Goal: Information Seeking & Learning: Check status

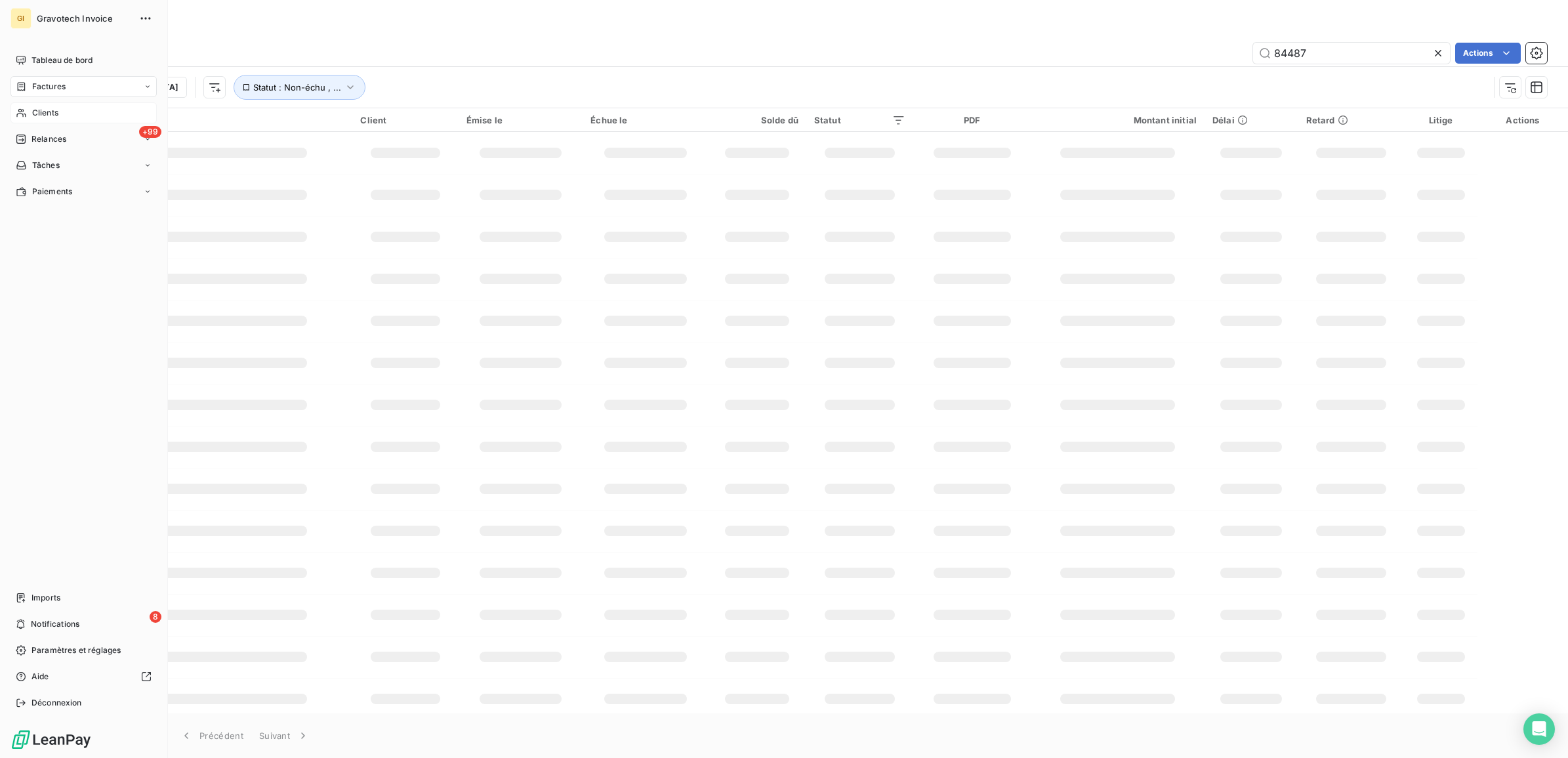
click at [40, 109] on span "Clients" at bounding box center [45, 112] width 26 height 12
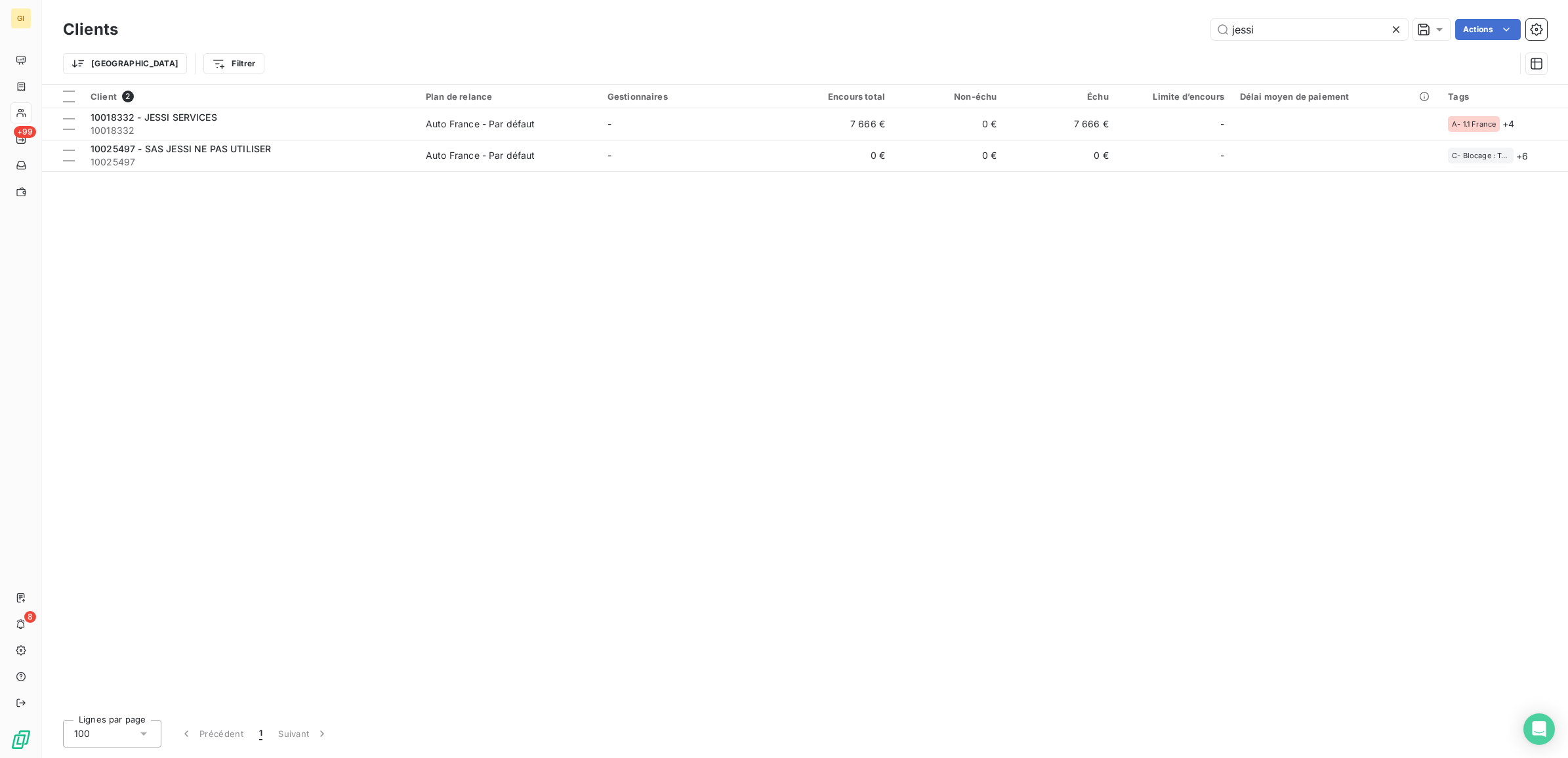
drag, startPoint x: 1215, startPoint y: 39, endPoint x: 1090, endPoint y: 59, distance: 126.6
click at [1090, 59] on div "Clients jessi Actions Trier Filtrer" at bounding box center [805, 50] width 1484 height 68
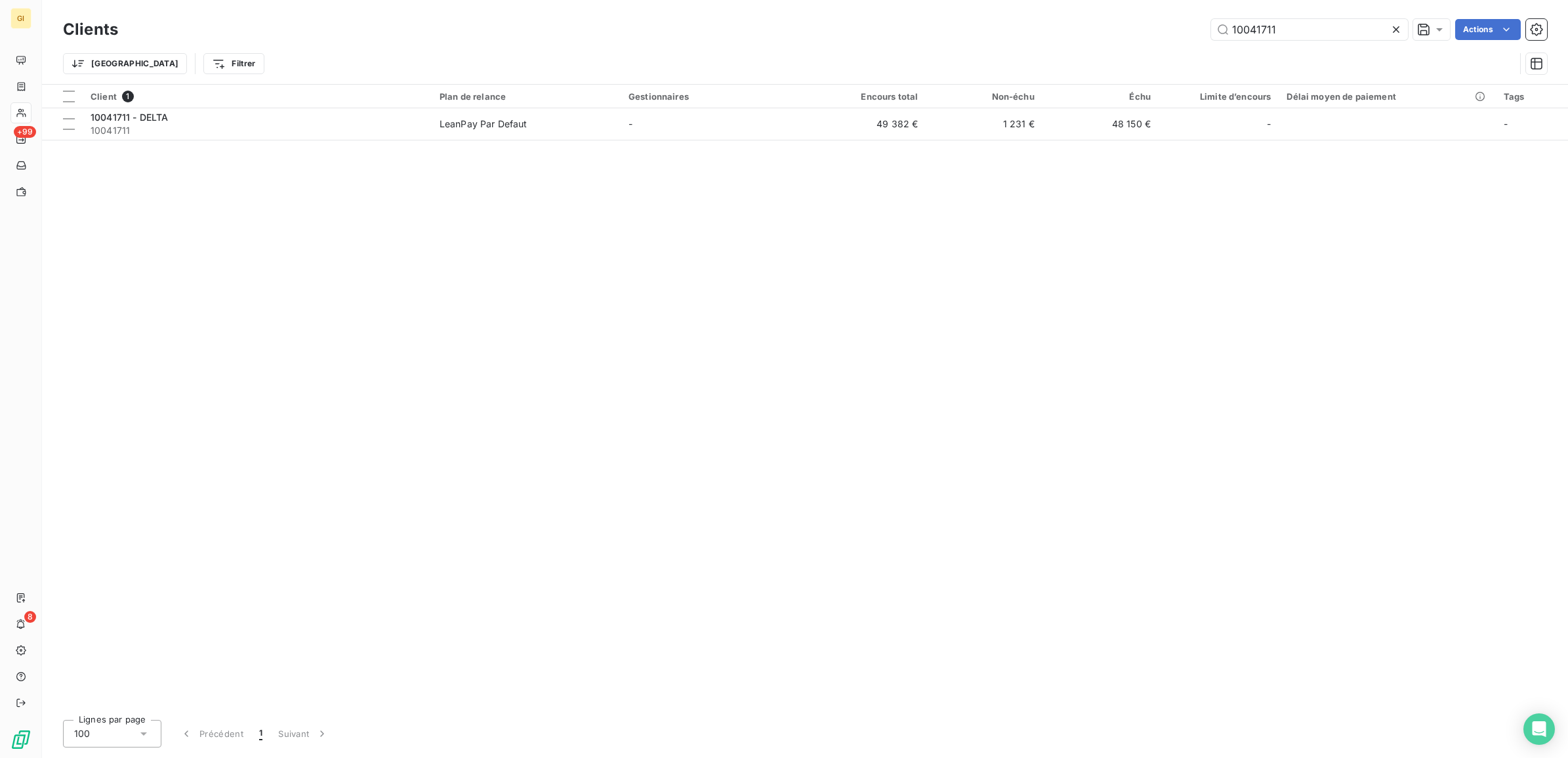
type input "10041711"
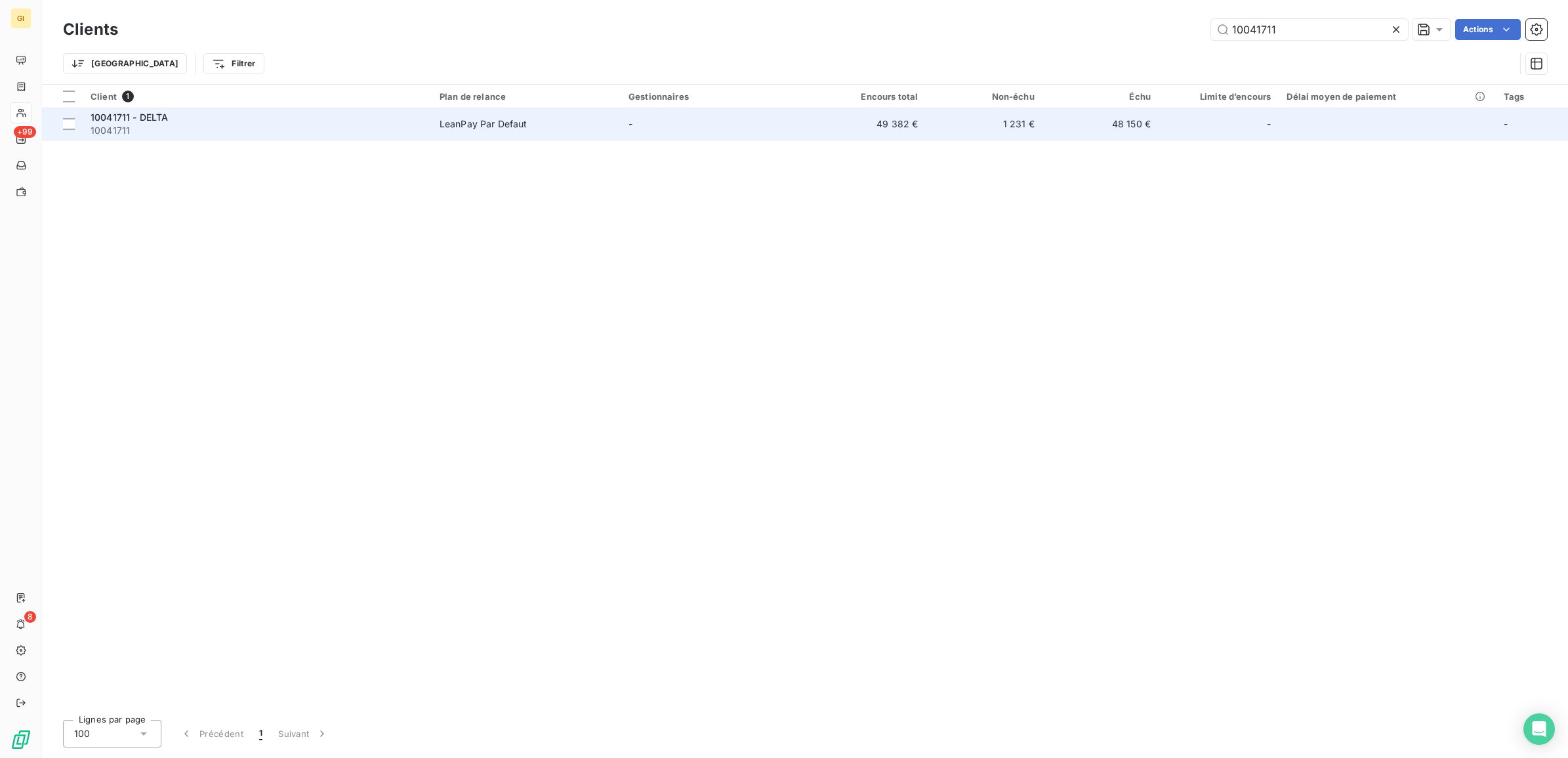
click at [326, 122] on div "10041711 - DELTA" at bounding box center [257, 117] width 334 height 13
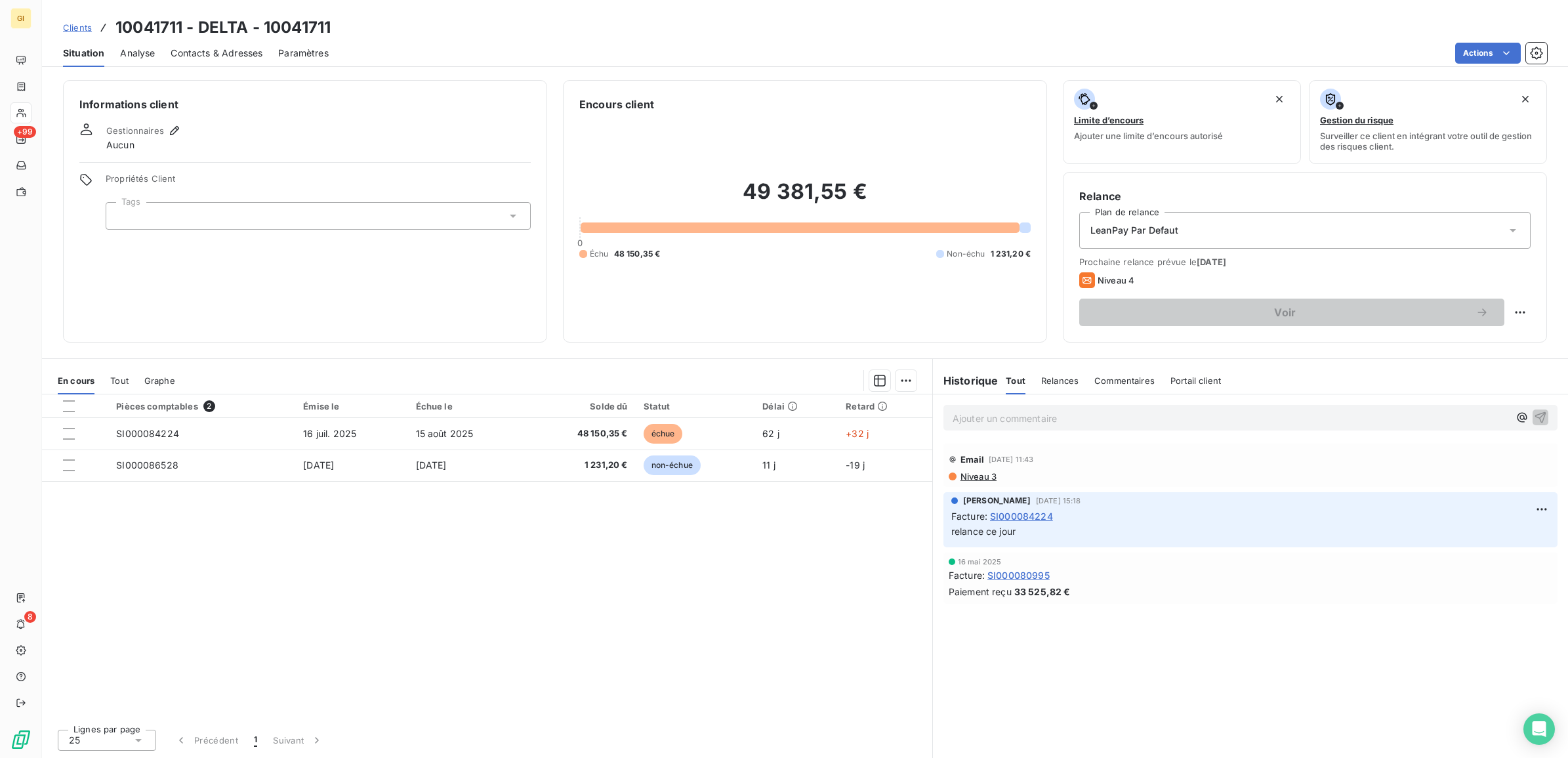
click at [671, 650] on div "Pièces comptables 2 Émise le Échue le Solde dû Statut Délai Retard SI000084224 …" at bounding box center [487, 556] width 891 height 324
click at [175, 131] on icon "button" at bounding box center [174, 130] width 9 height 9
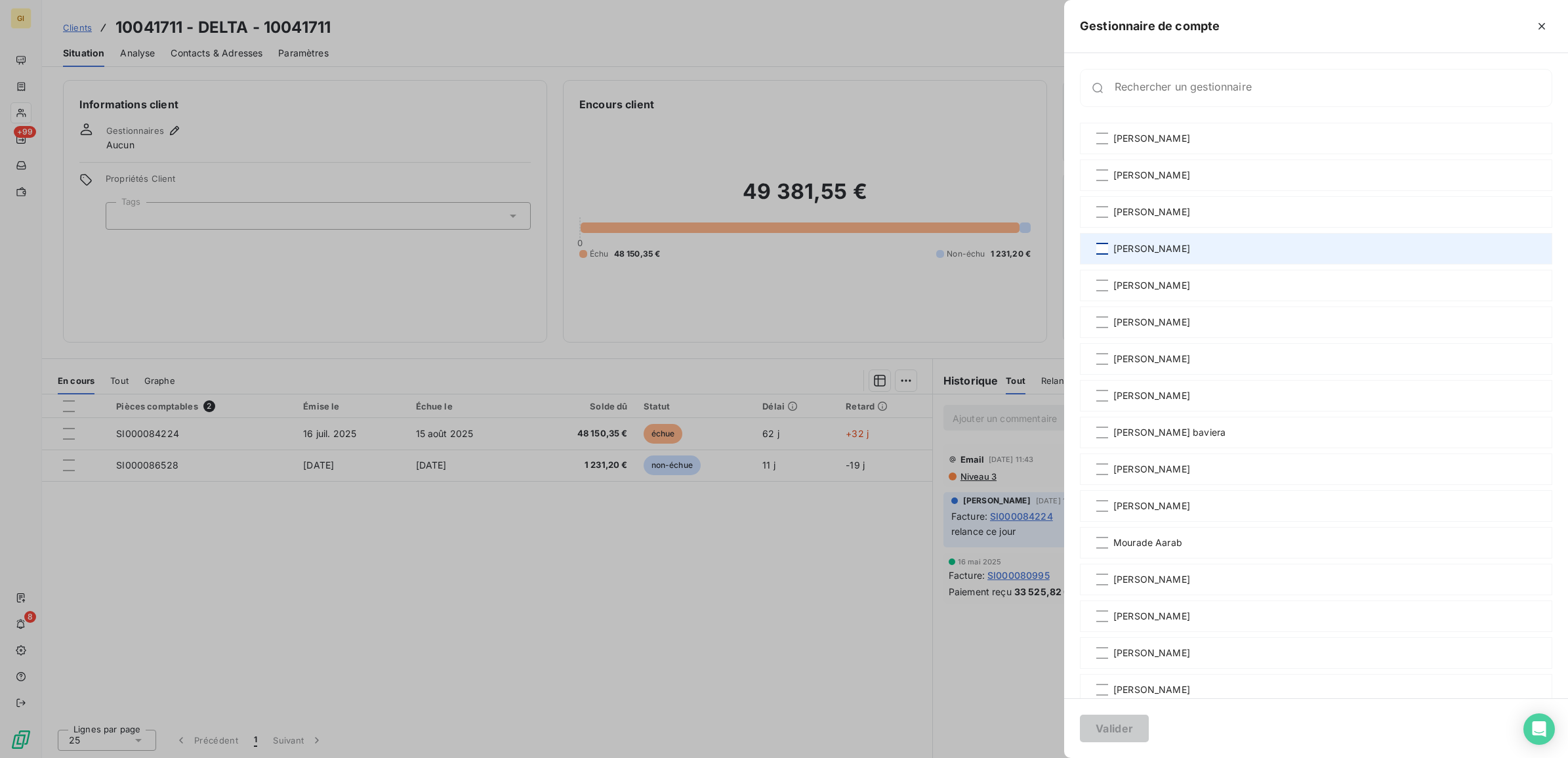
click at [1100, 246] on div at bounding box center [1102, 248] width 12 height 12
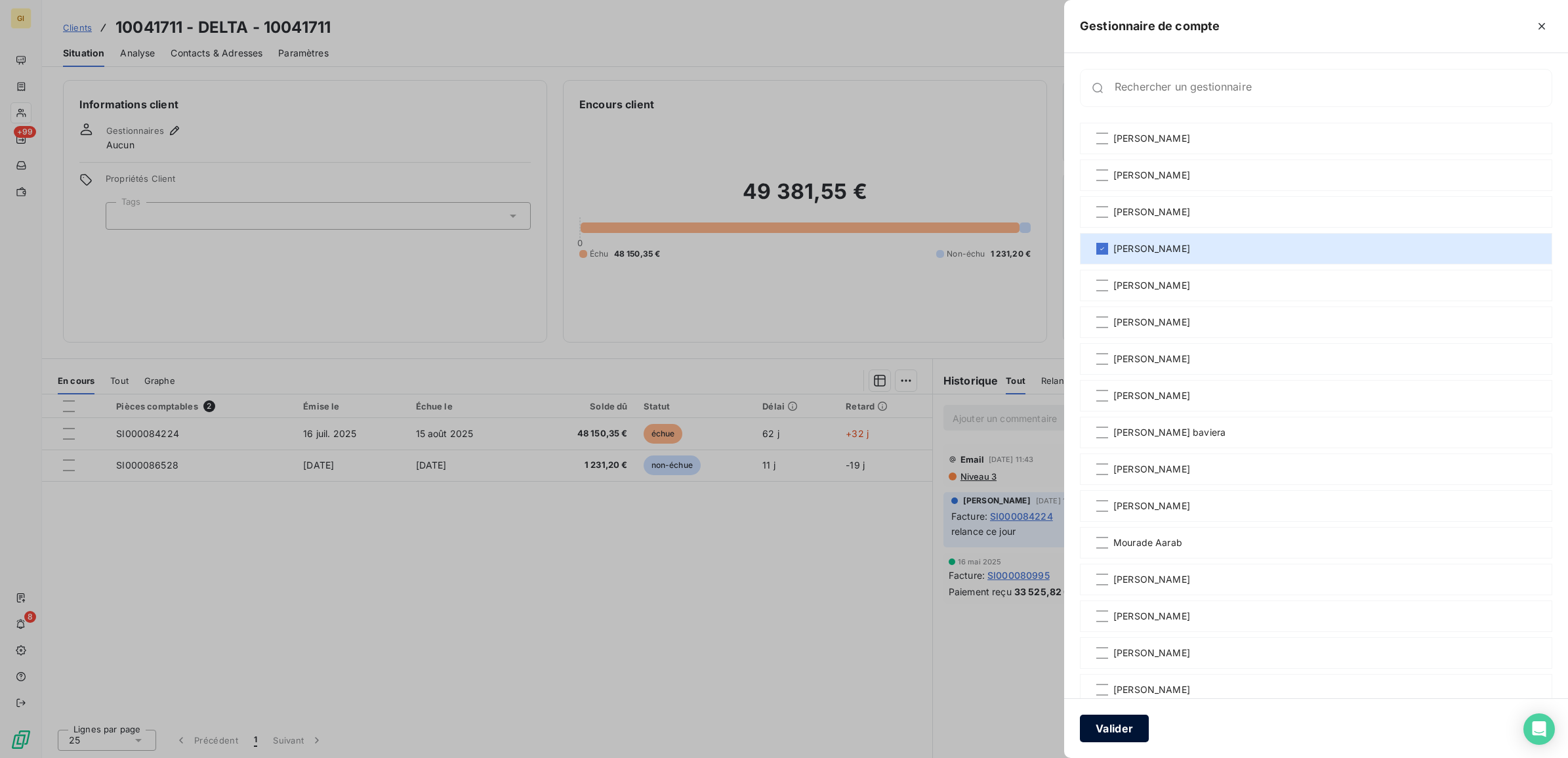
click at [1102, 728] on button "Valider" at bounding box center [1114, 729] width 69 height 28
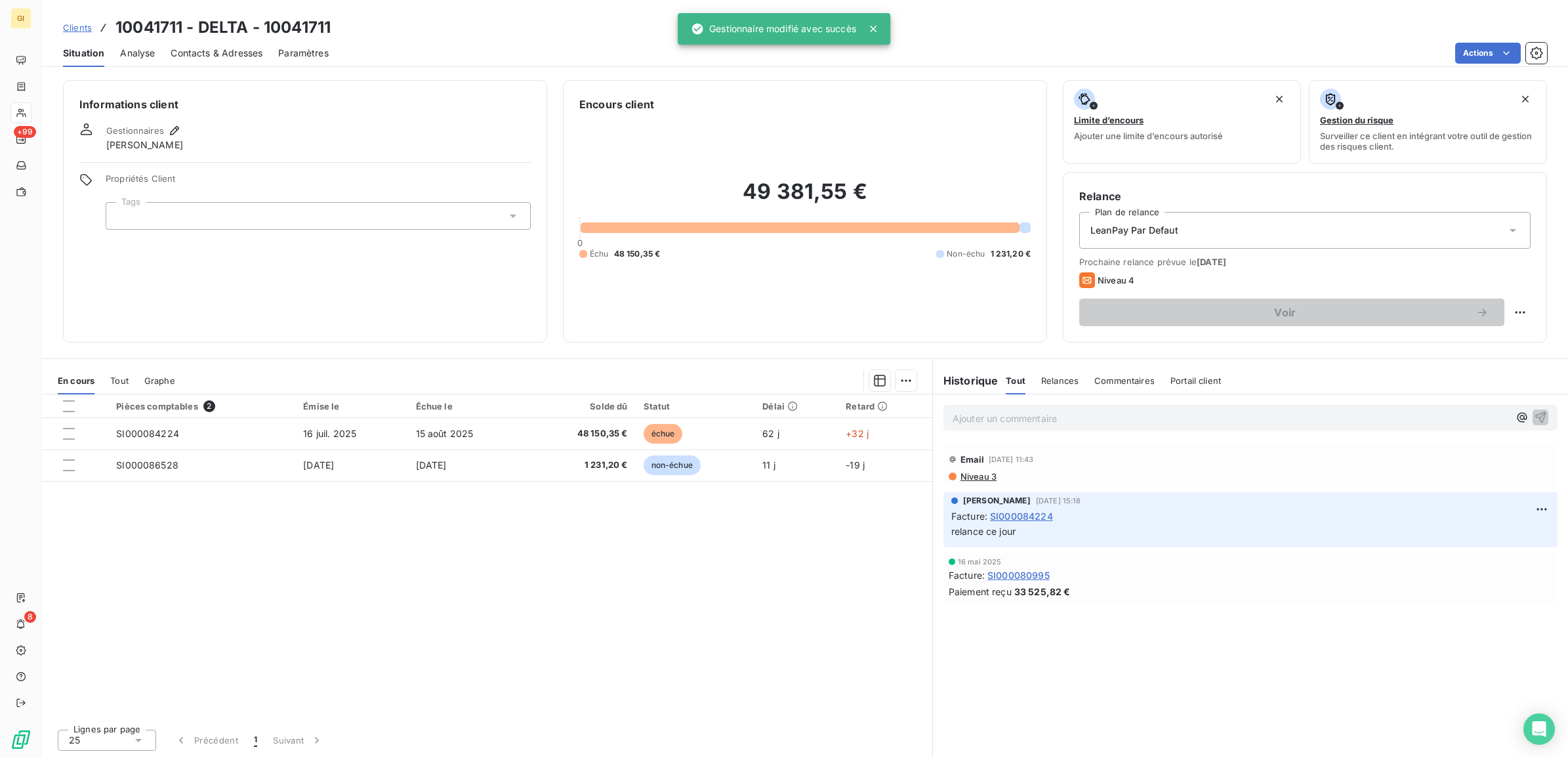
click at [73, 28] on span "Clients" at bounding box center [78, 28] width 29 height 11
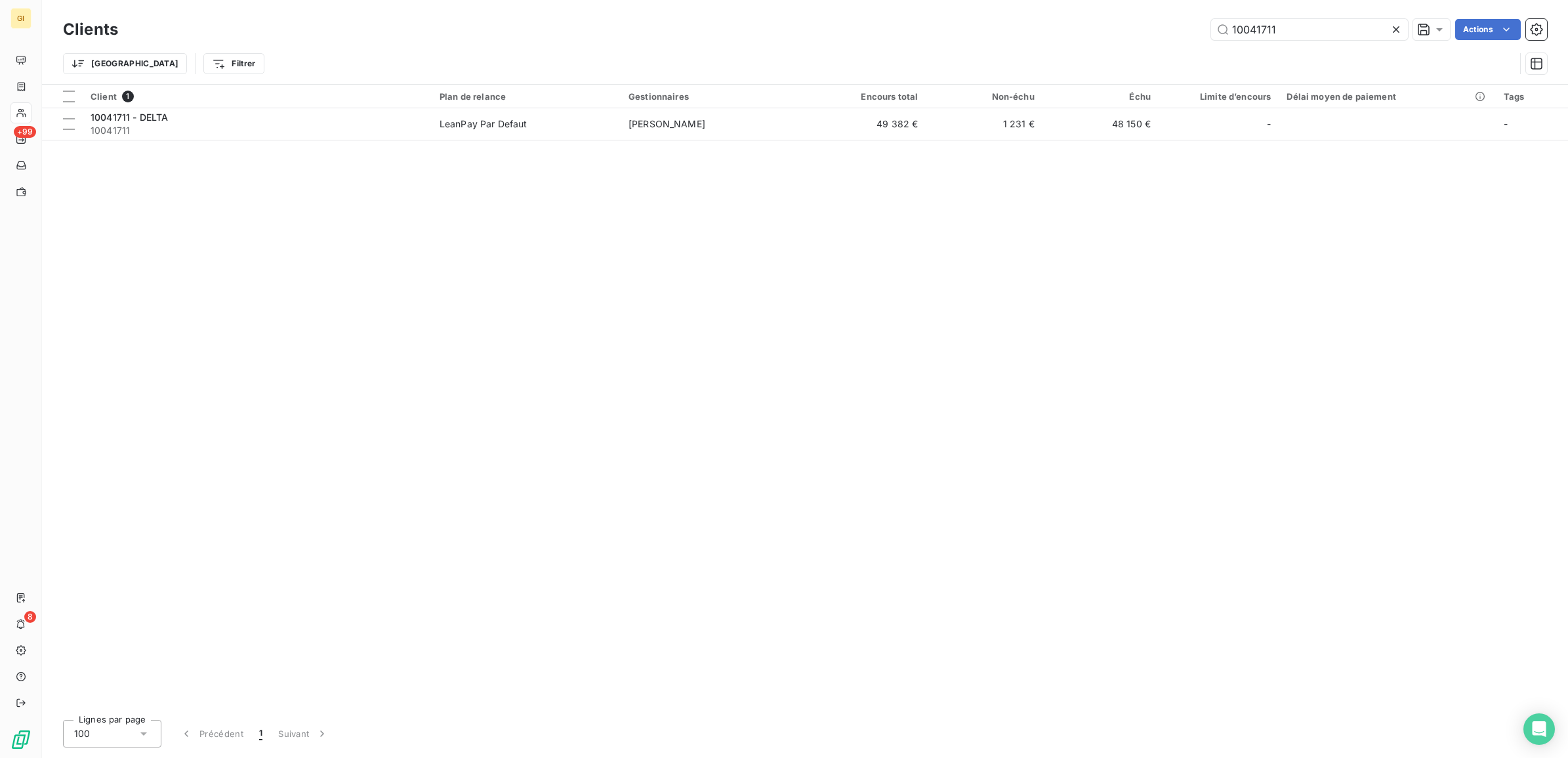
drag, startPoint x: 1263, startPoint y: 26, endPoint x: 1401, endPoint y: 8, distance: 139.2
click at [1356, 14] on div "Clients 10041711 Actions Trier Filtrer" at bounding box center [805, 42] width 1526 height 84
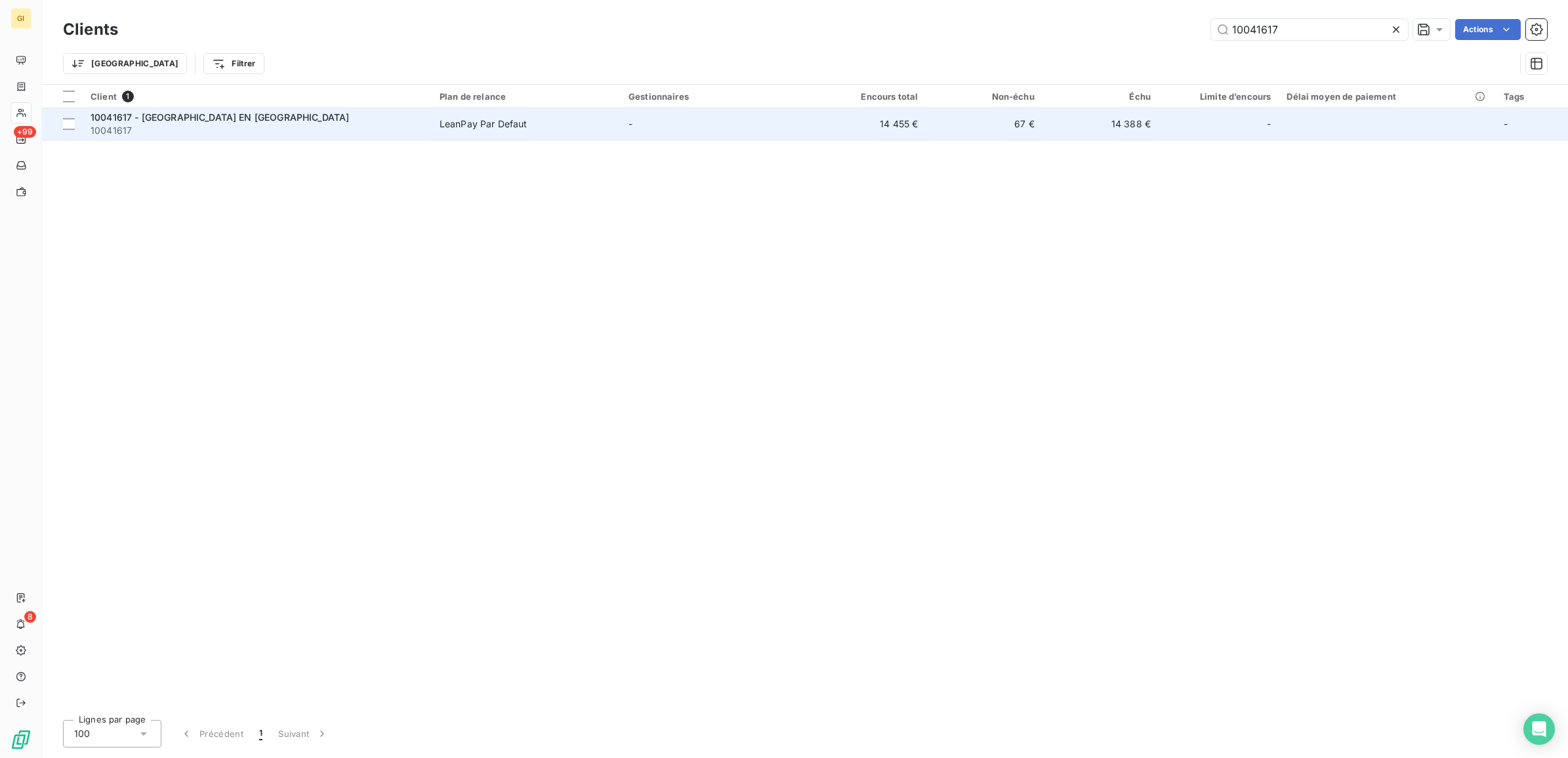
type input "10041617"
click at [998, 125] on td "67 €" at bounding box center [983, 123] width 116 height 31
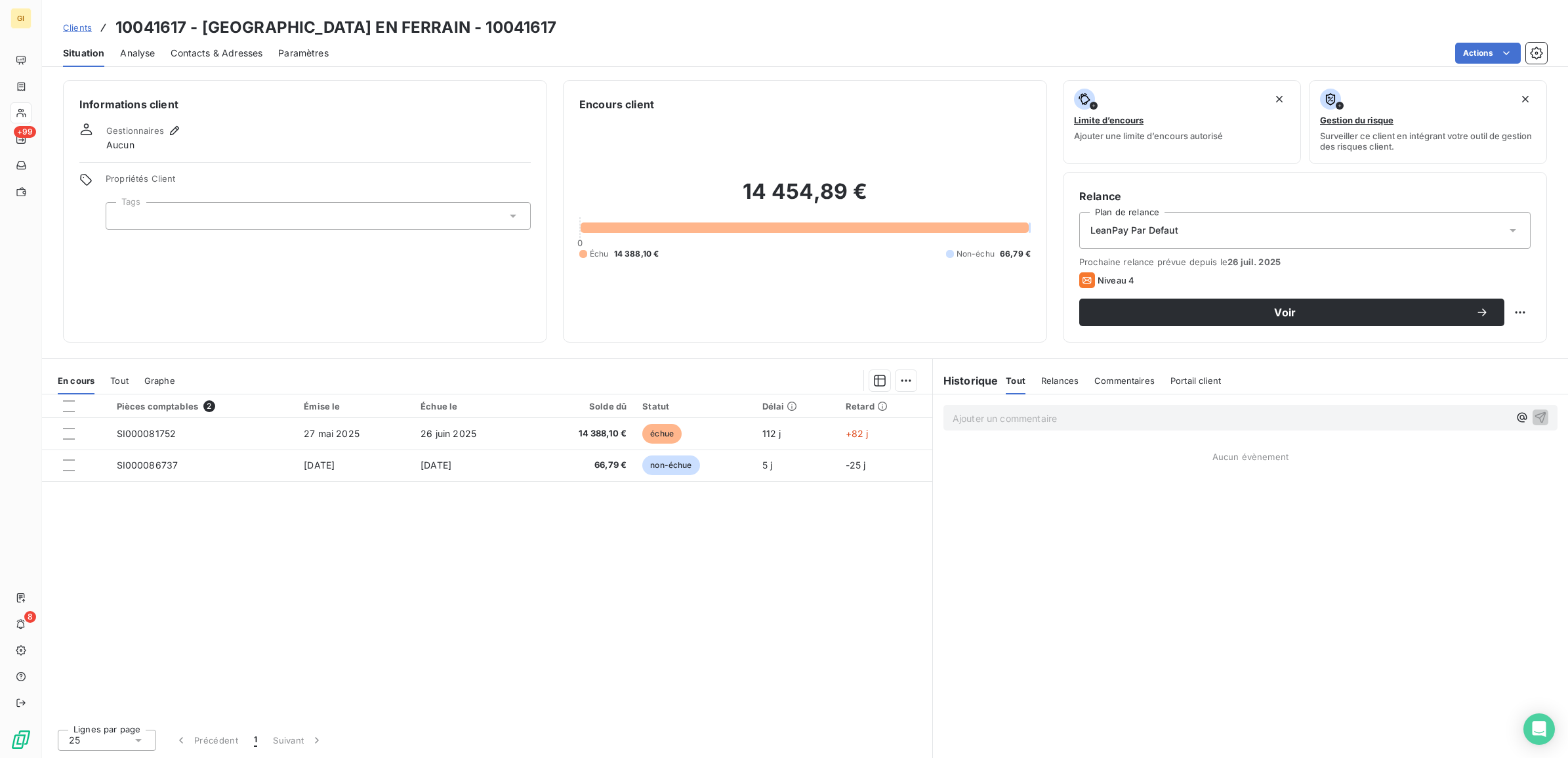
click at [80, 24] on span "Clients" at bounding box center [78, 28] width 29 height 11
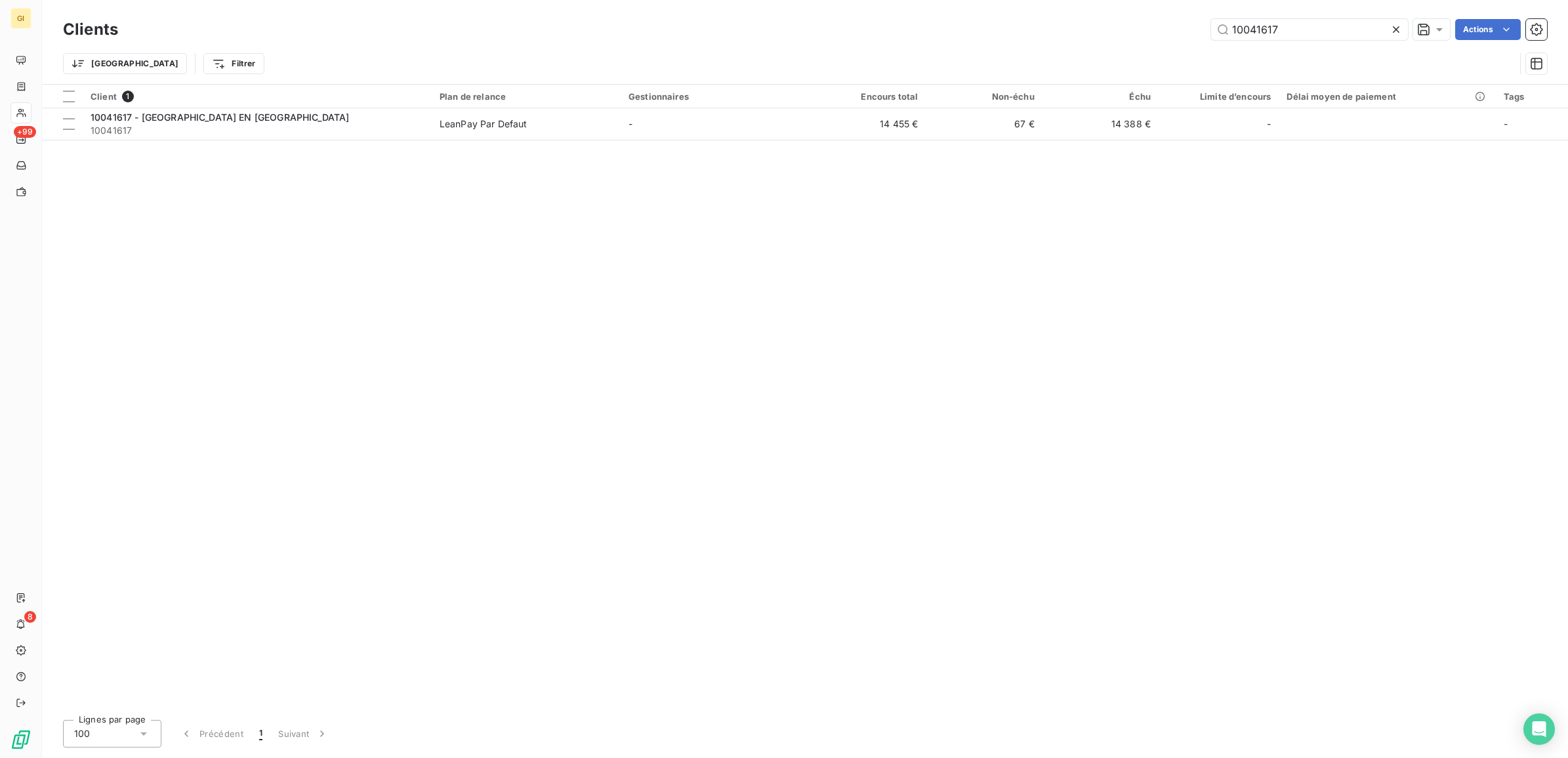
drag, startPoint x: 1297, startPoint y: 20, endPoint x: 1062, endPoint y: 49, distance: 236.8
click at [1062, 49] on div "Clients 10041617 Actions Trier Filtrer" at bounding box center [805, 50] width 1484 height 68
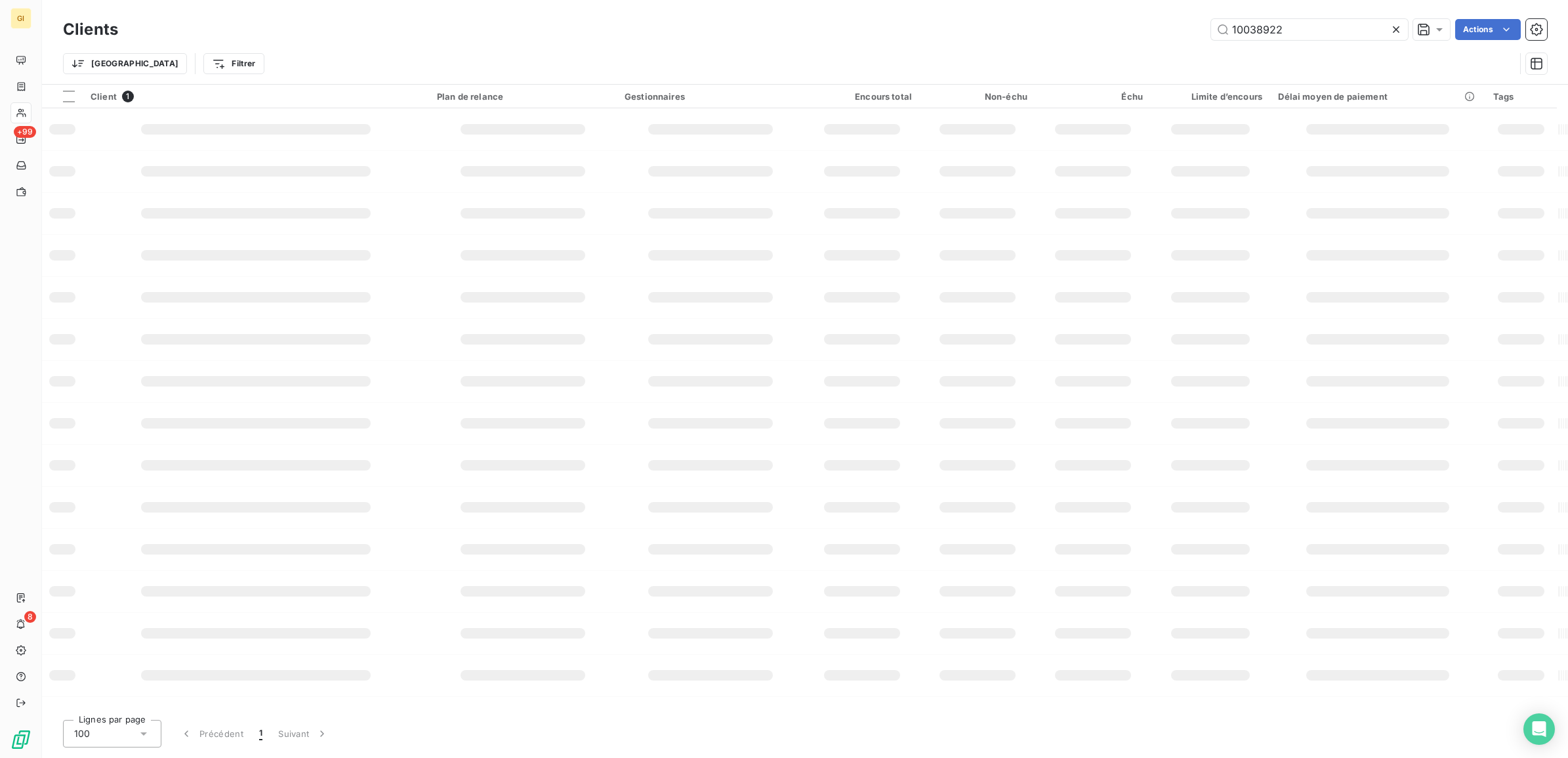
type input "10038922"
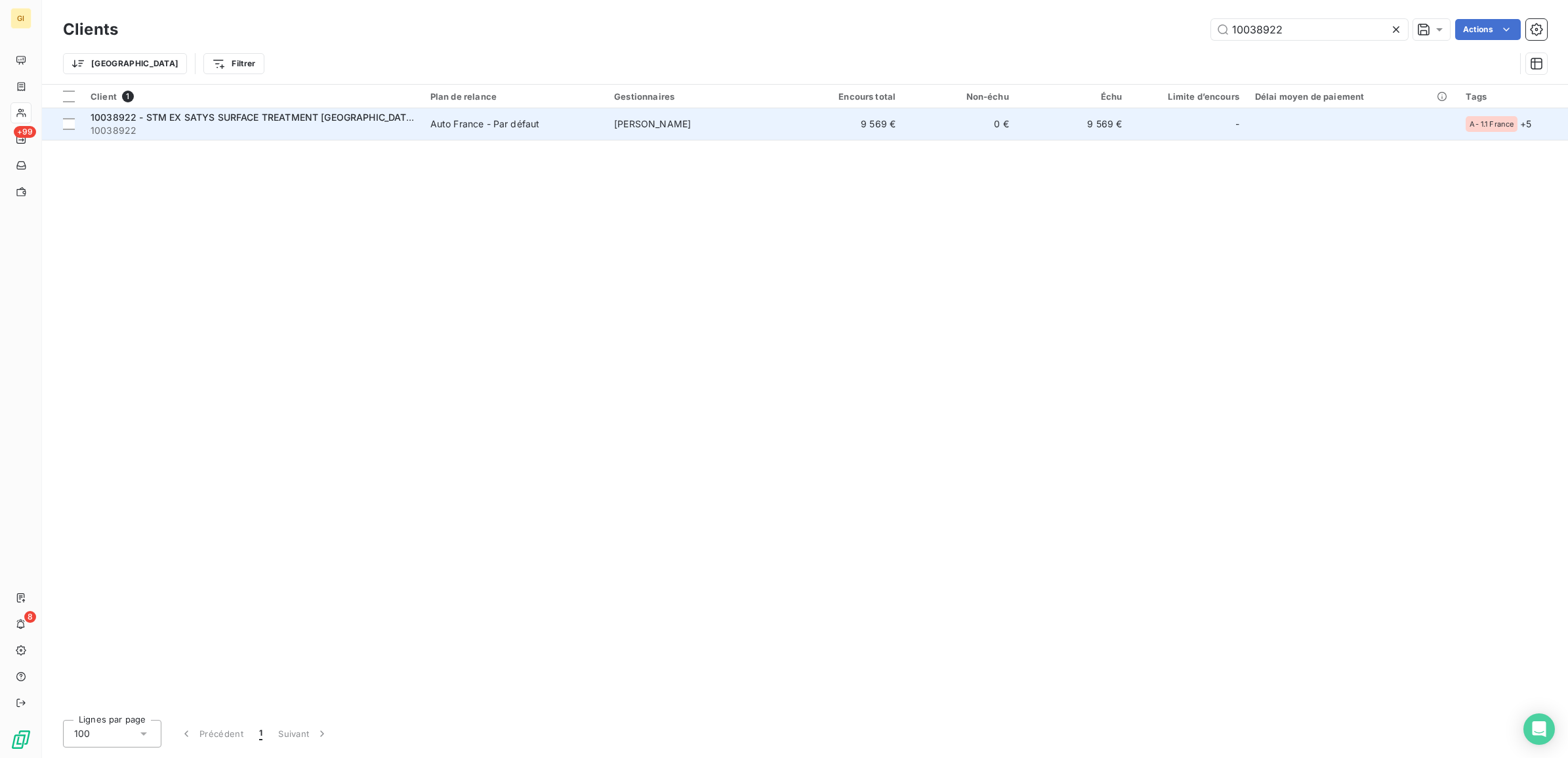
click at [256, 118] on span "10038922 - STM EX SATYS SURFACE TREATMENT [GEOGRAPHIC_DATA]" at bounding box center [253, 117] width 326 height 11
